Goal: Find contact information: Find contact information

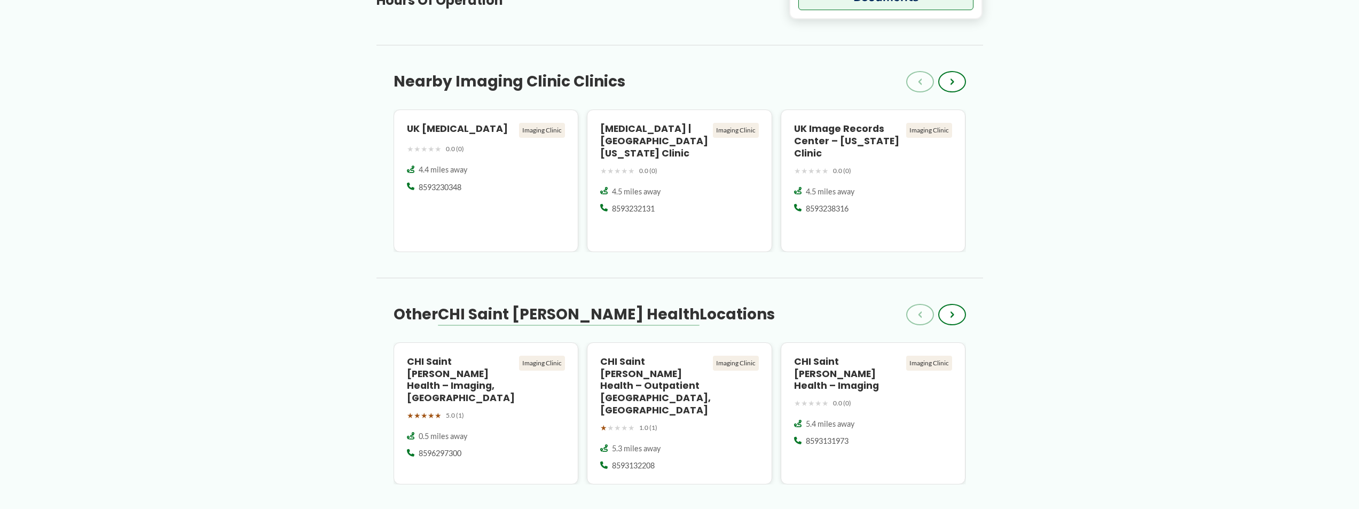
scroll to position [747, 0]
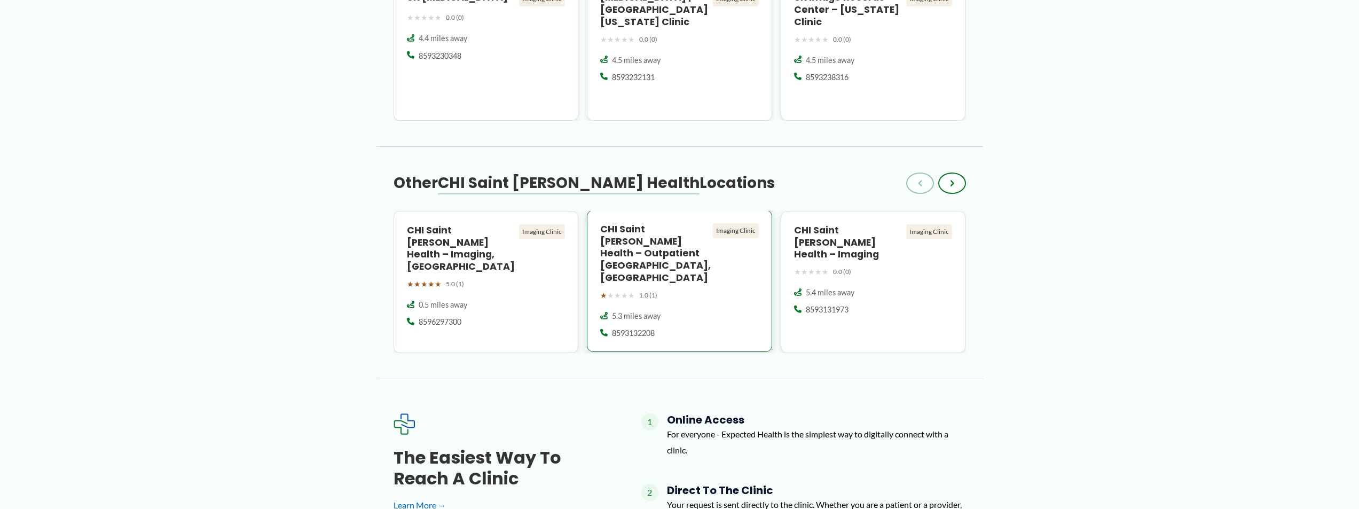
click at [653, 239] on h4 "CHI Saint [PERSON_NAME] Health – Outpatient [GEOGRAPHIC_DATA], [GEOGRAPHIC_DATA]" at bounding box center [654, 253] width 108 height 61
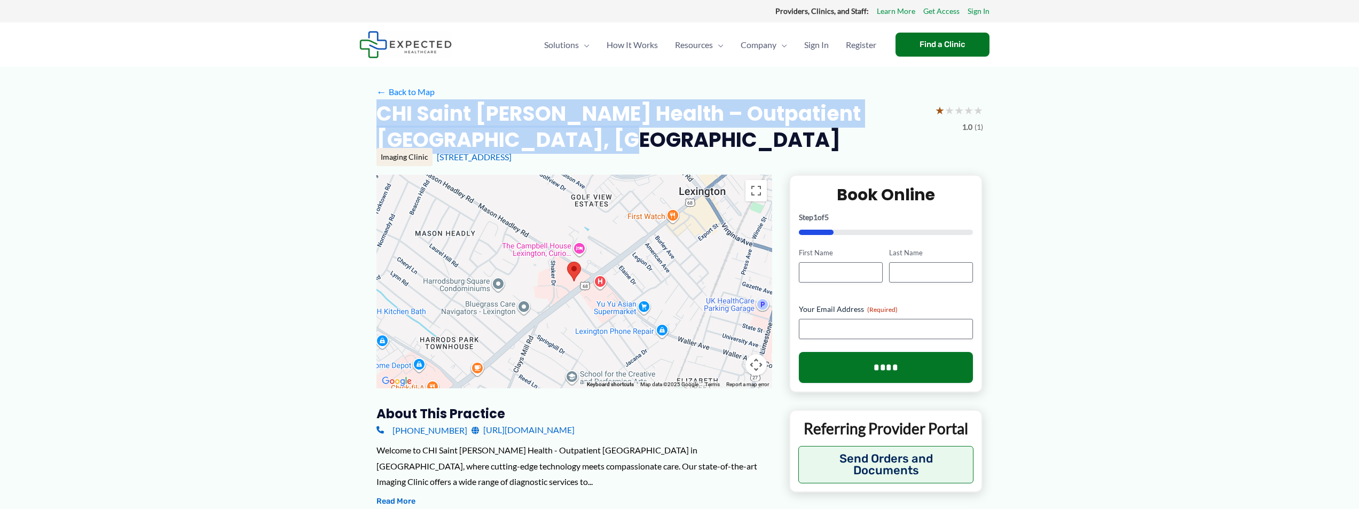
drag, startPoint x: 557, startPoint y: 137, endPoint x: 429, endPoint y: 118, distance: 130.0
click at [376, 111] on h2 "CHI Saint [PERSON_NAME] Health – Outpatient [GEOGRAPHIC_DATA], [GEOGRAPHIC_DATA]" at bounding box center [651, 126] width 550 height 53
copy h2 "CHI Saint [PERSON_NAME] Health – Outpatient [GEOGRAPHIC_DATA], [GEOGRAPHIC_DATA]"
click at [574, 433] on link "https://www.chisaintjosephhealth.org/hospital-outpatient-diagnostic" at bounding box center [522, 430] width 103 height 16
click at [600, 123] on h2 "CHI Saint [PERSON_NAME] Health – Outpatient [GEOGRAPHIC_DATA], [GEOGRAPHIC_DATA]" at bounding box center [651, 126] width 550 height 53
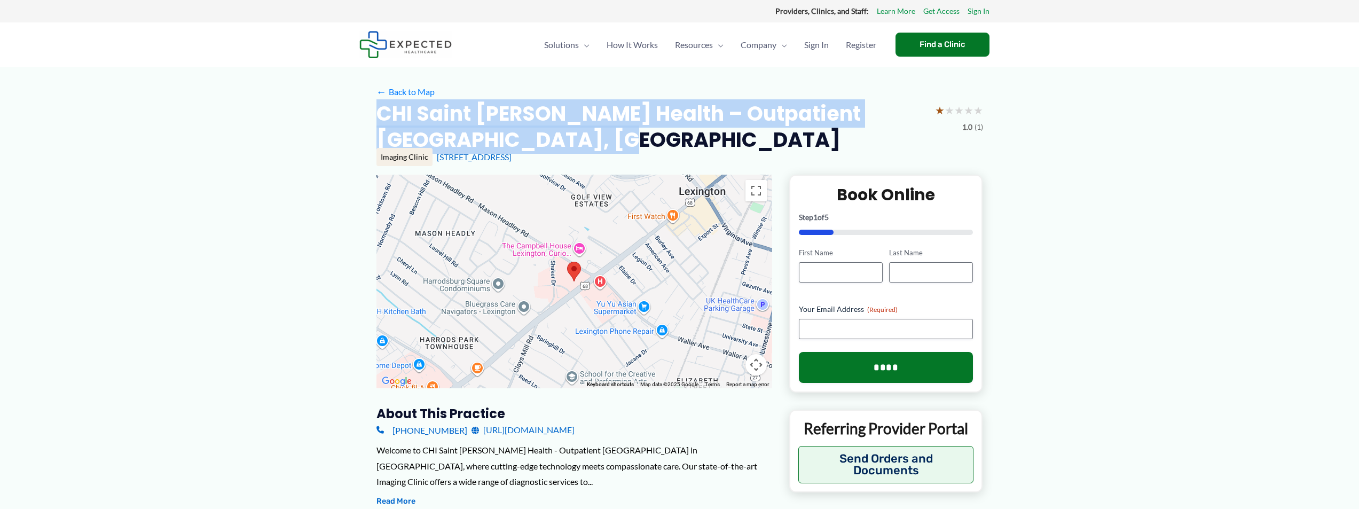
copy h2 "CHI Saint [PERSON_NAME] Health – Outpatient [GEOGRAPHIC_DATA], [GEOGRAPHIC_DATA]"
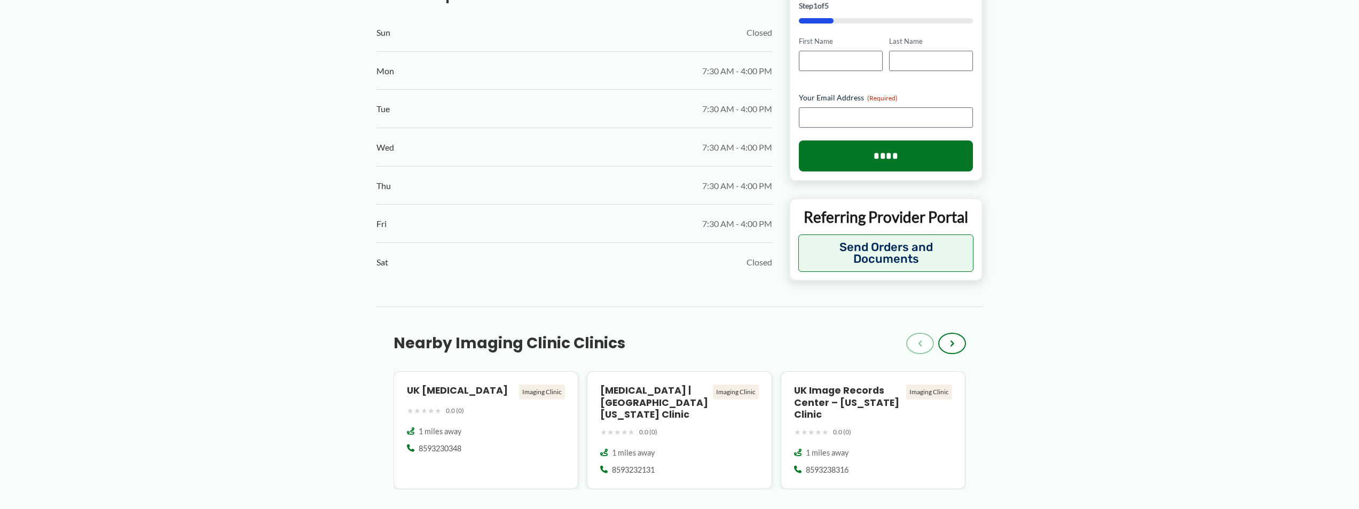
scroll to position [374, 0]
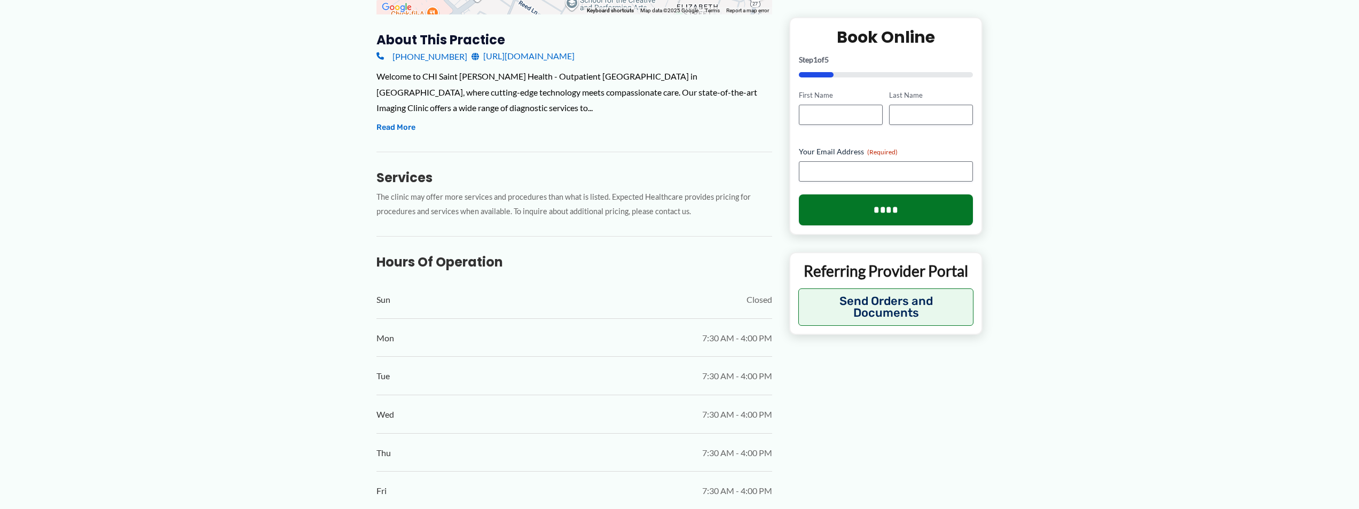
click at [540, 61] on link "https://www.chisaintjosephhealth.org/hospital-outpatient-diagnostic" at bounding box center [522, 56] width 103 height 16
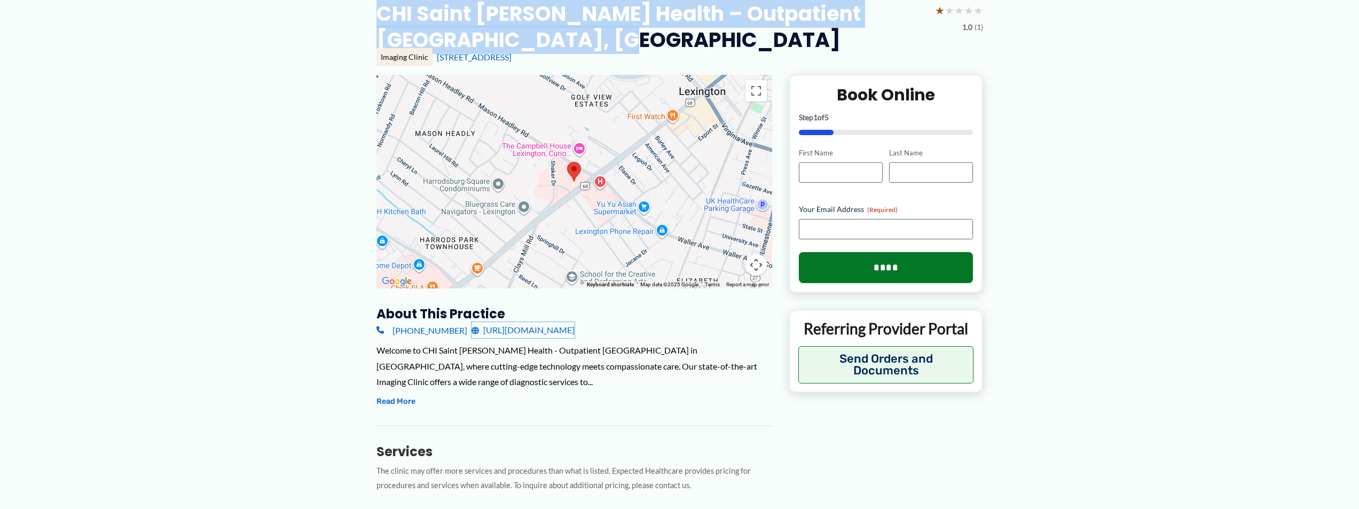
scroll to position [0, 0]
